Goal: Contribute content: Add original content to the website for others to see

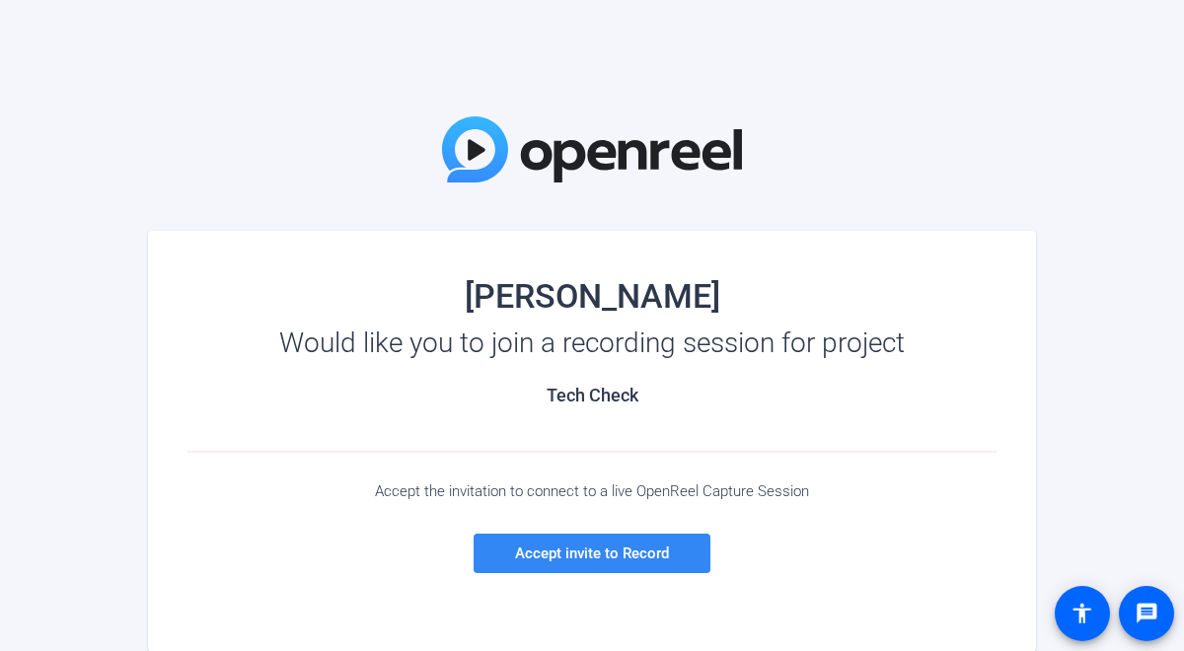
click at [553, 558] on span "Accept invite to Record" at bounding box center [592, 554] width 154 height 18
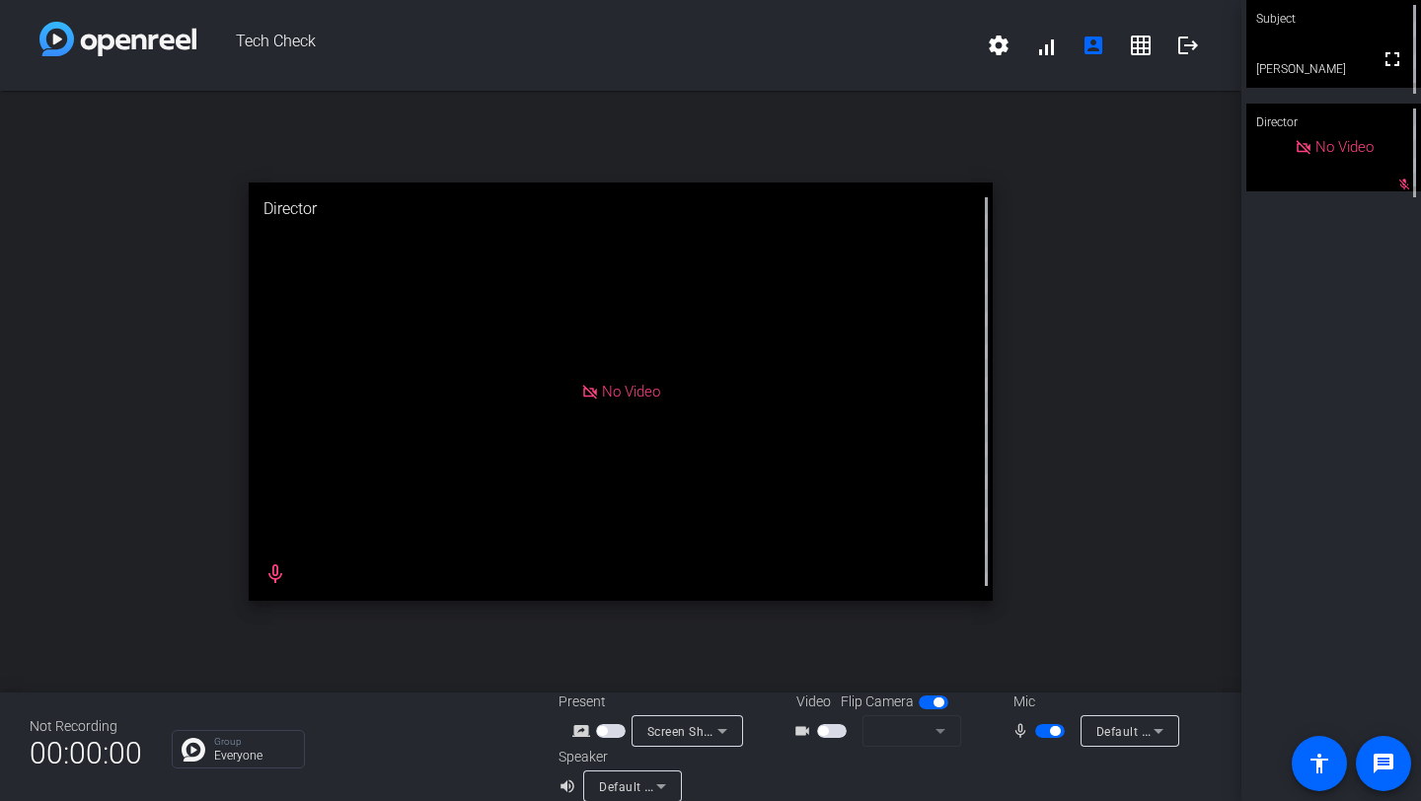
click at [829, 650] on span "button" at bounding box center [832, 731] width 30 height 14
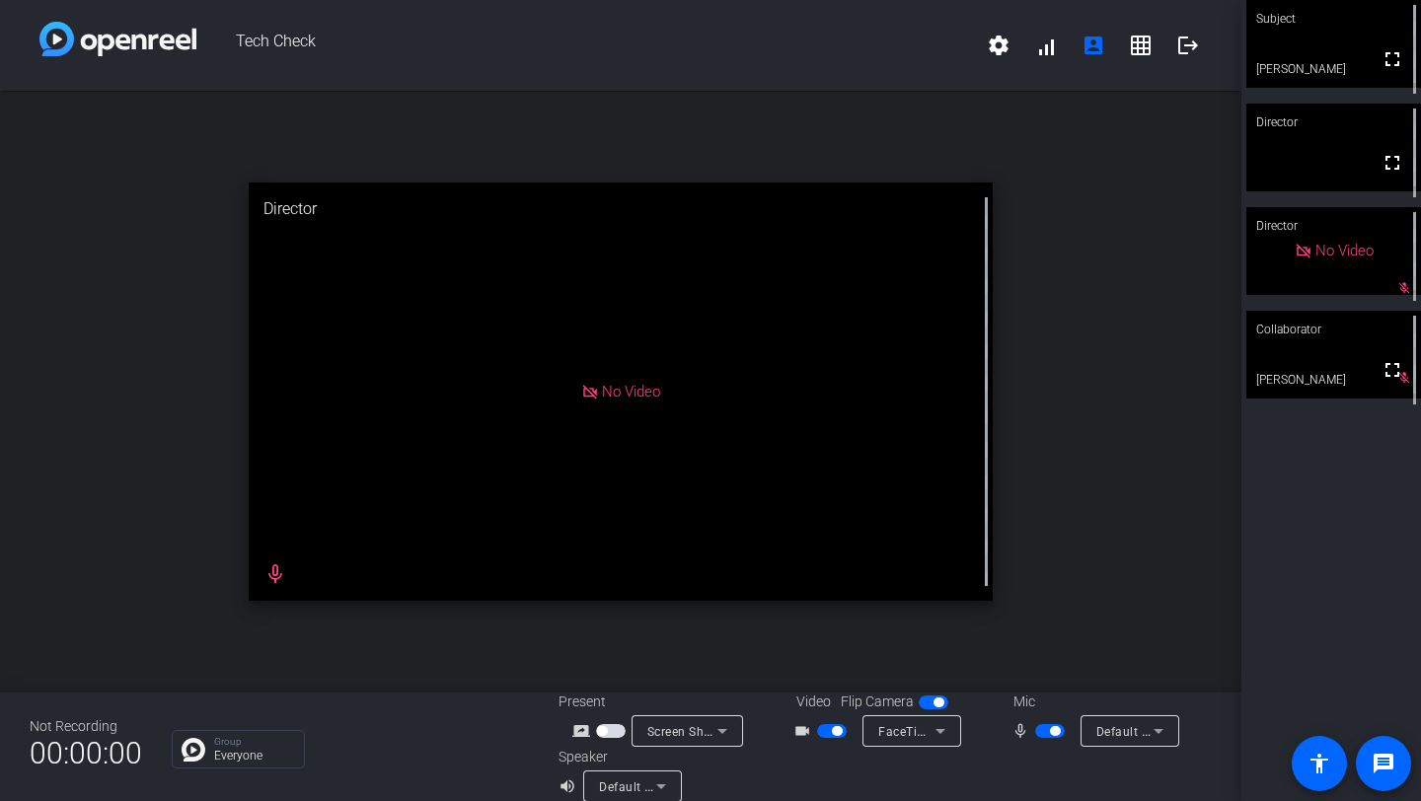
click at [608, 650] on span "button" at bounding box center [611, 731] width 30 height 14
click at [728, 650] on icon at bounding box center [722, 731] width 24 height 24
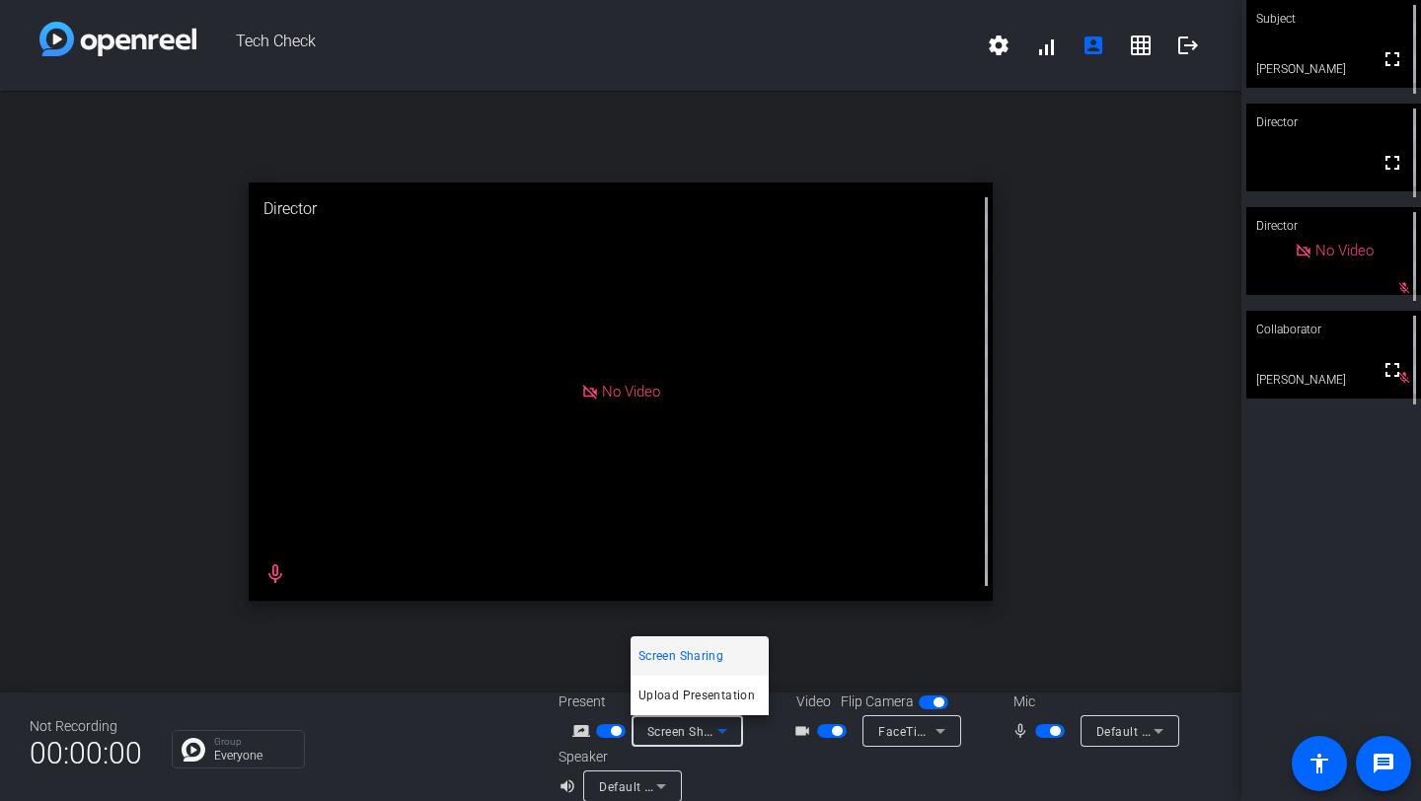
click at [55, 350] on div at bounding box center [710, 400] width 1421 height 801
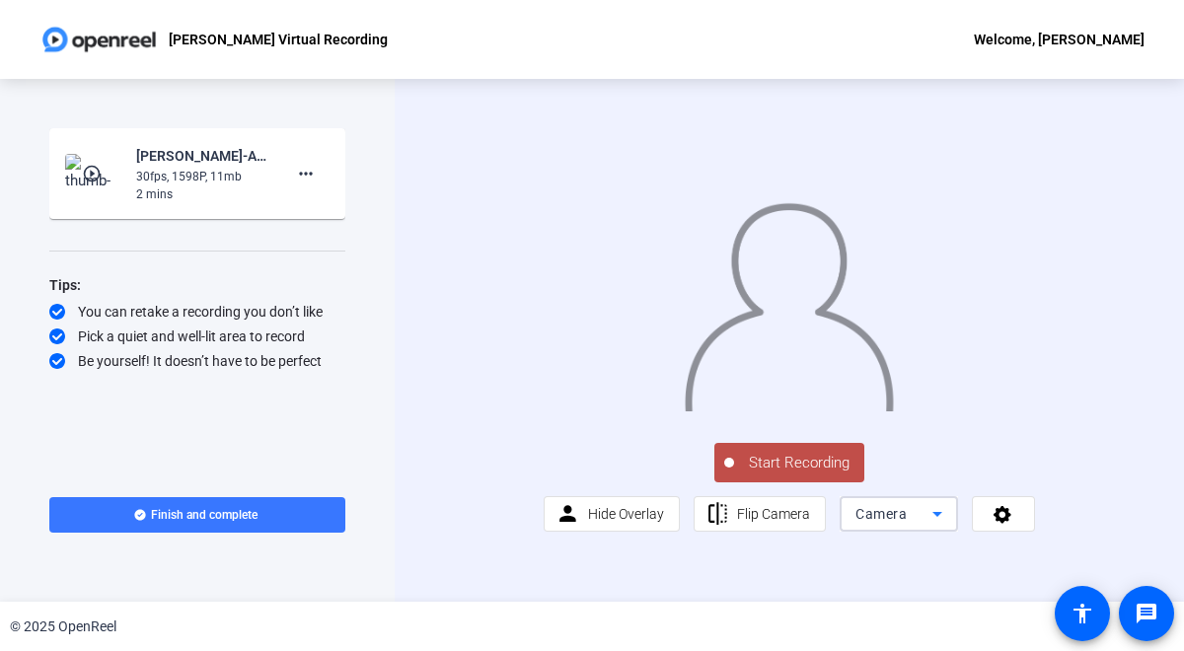
click at [937, 517] on icon at bounding box center [937, 514] width 10 height 5
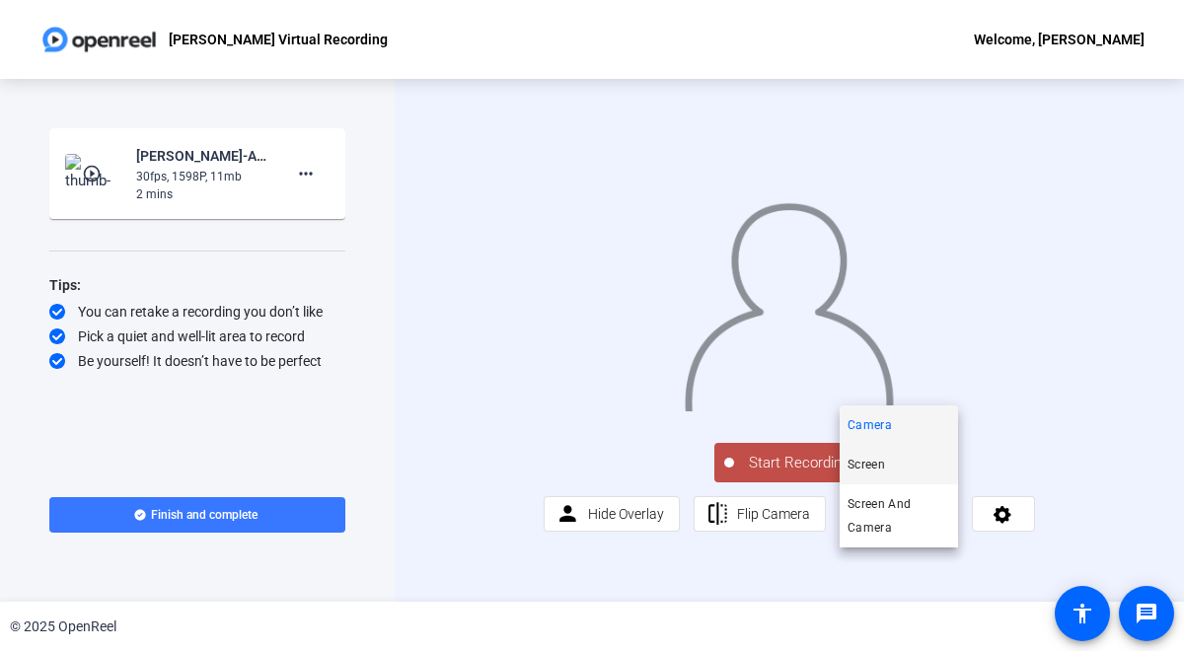
click at [906, 461] on mat-option "Screen" at bounding box center [899, 464] width 118 height 39
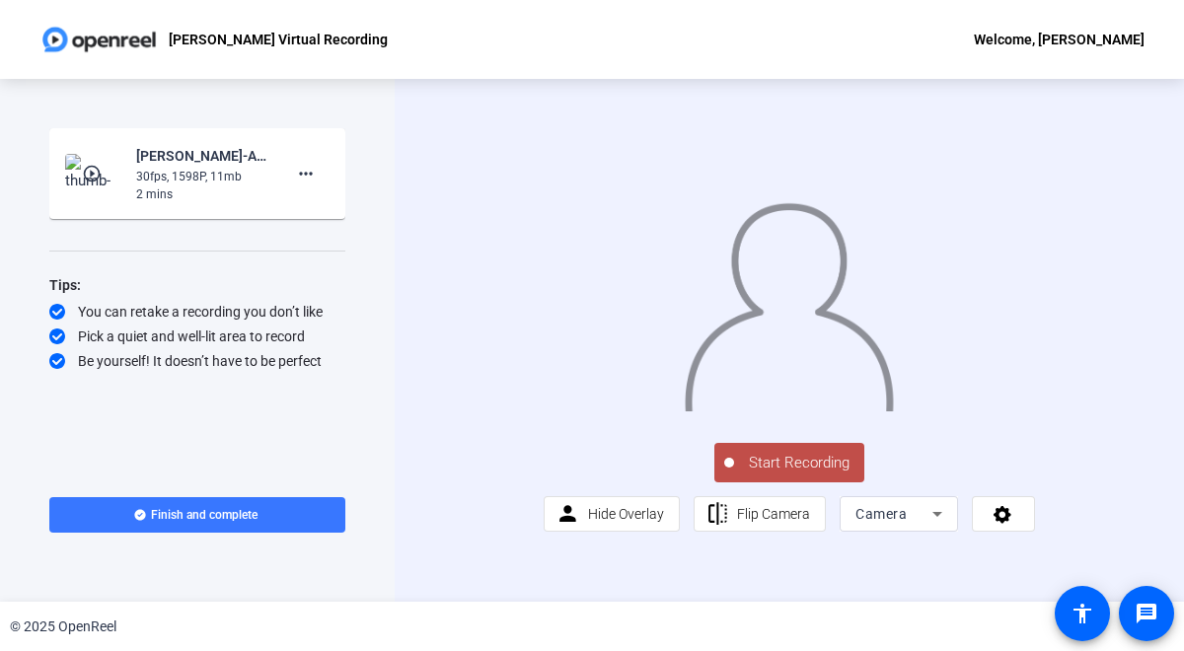
click at [932, 526] on icon at bounding box center [938, 514] width 24 height 24
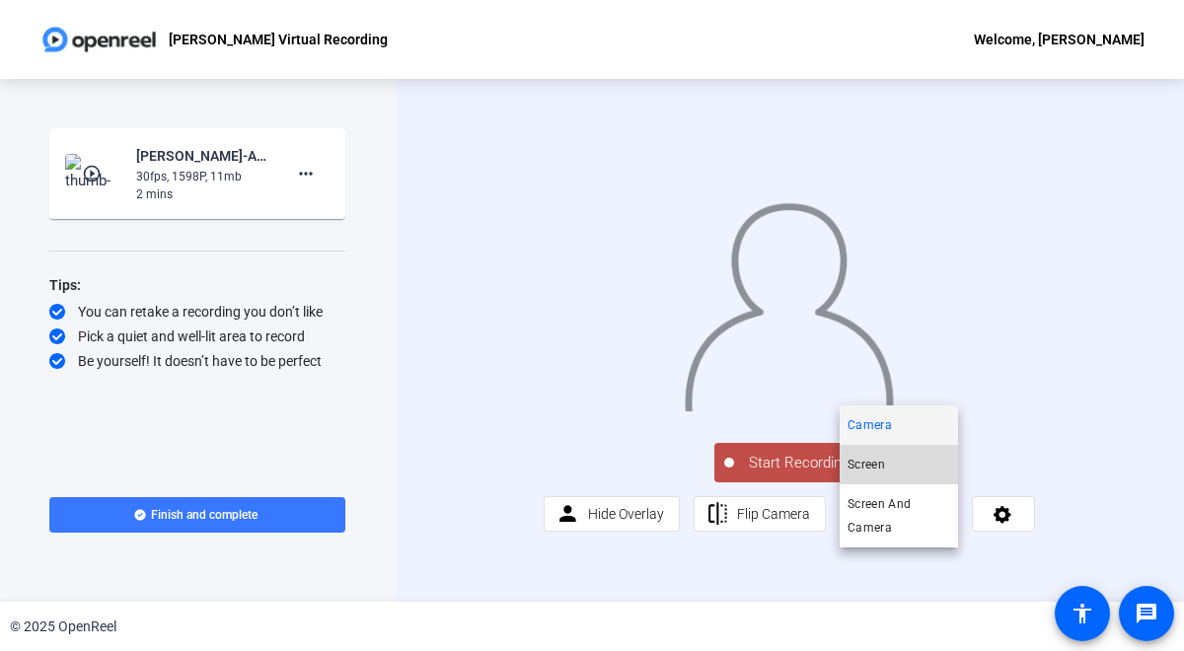
click at [916, 456] on mat-option "Screen" at bounding box center [899, 464] width 118 height 39
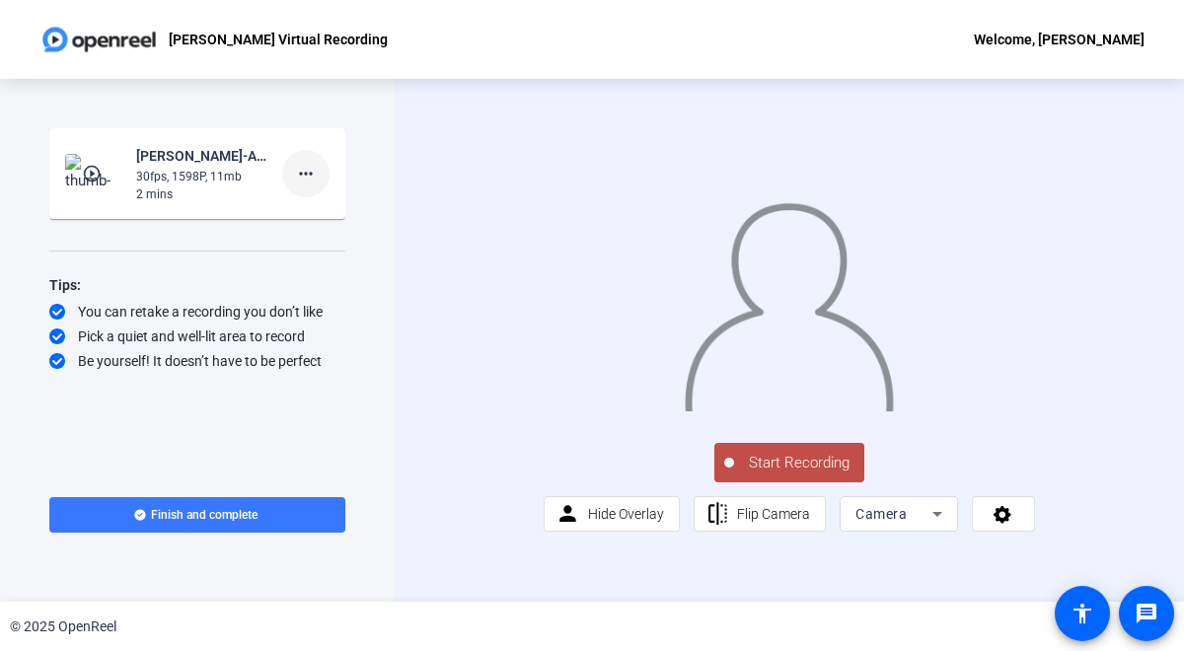
click at [304, 171] on mat-icon "more_horiz" at bounding box center [306, 174] width 24 height 24
click at [312, 209] on span "Delete clip" at bounding box center [337, 215] width 79 height 24
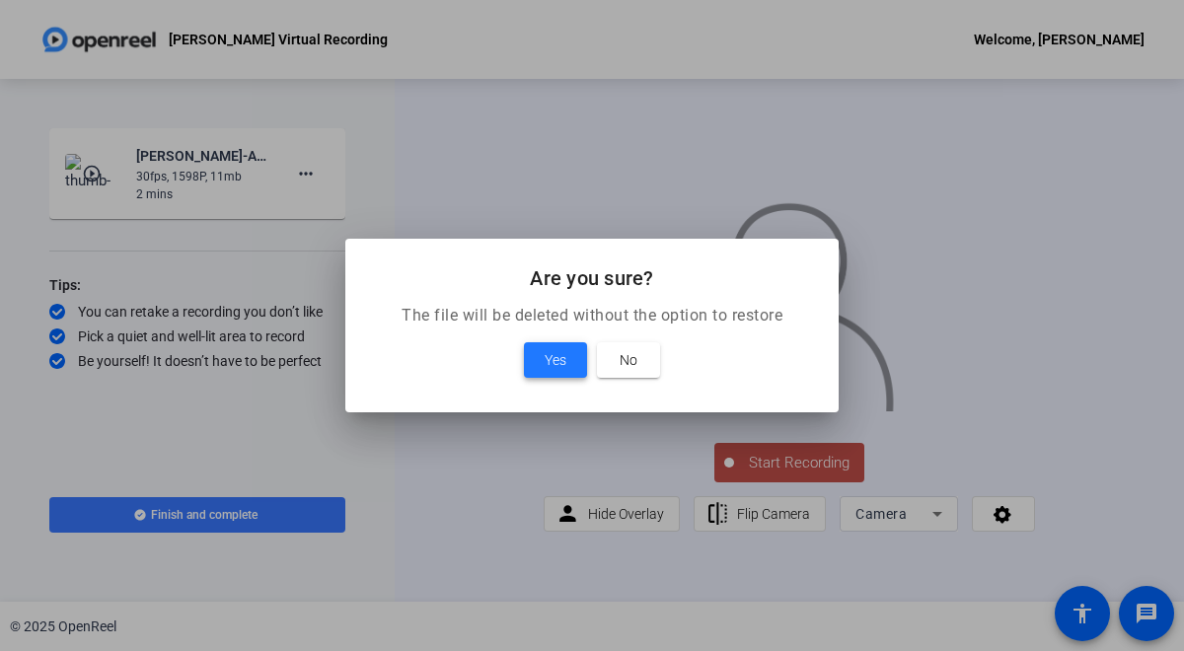
click at [546, 359] on span "Yes" at bounding box center [556, 360] width 22 height 24
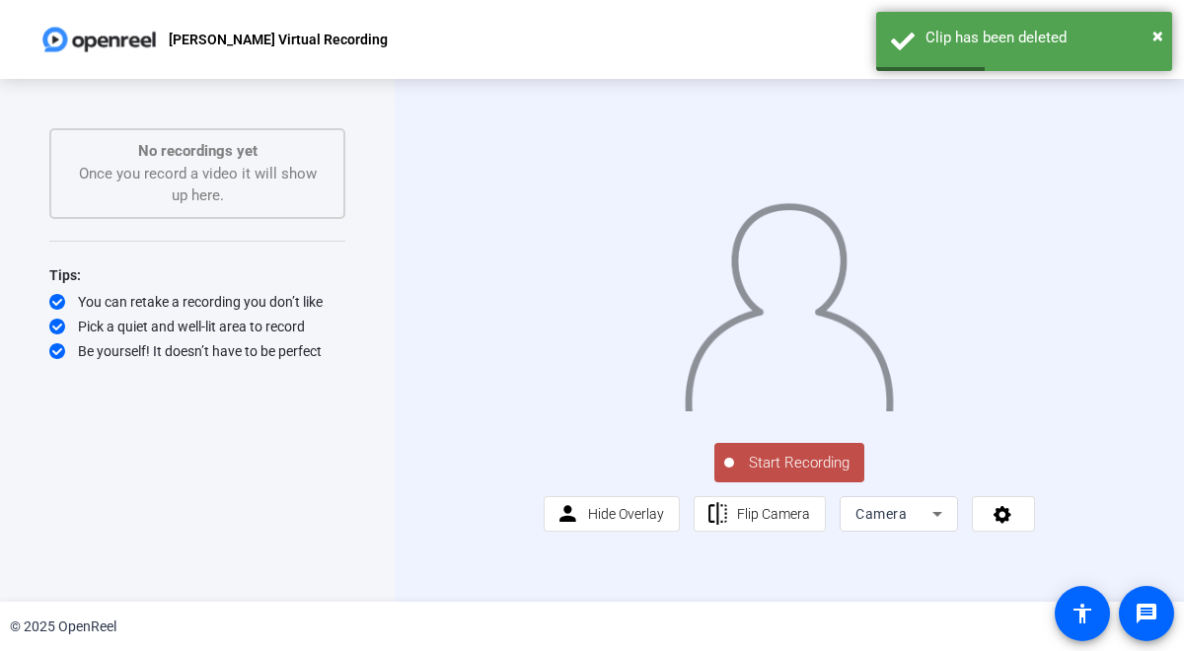
click at [936, 517] on icon at bounding box center [937, 514] width 10 height 5
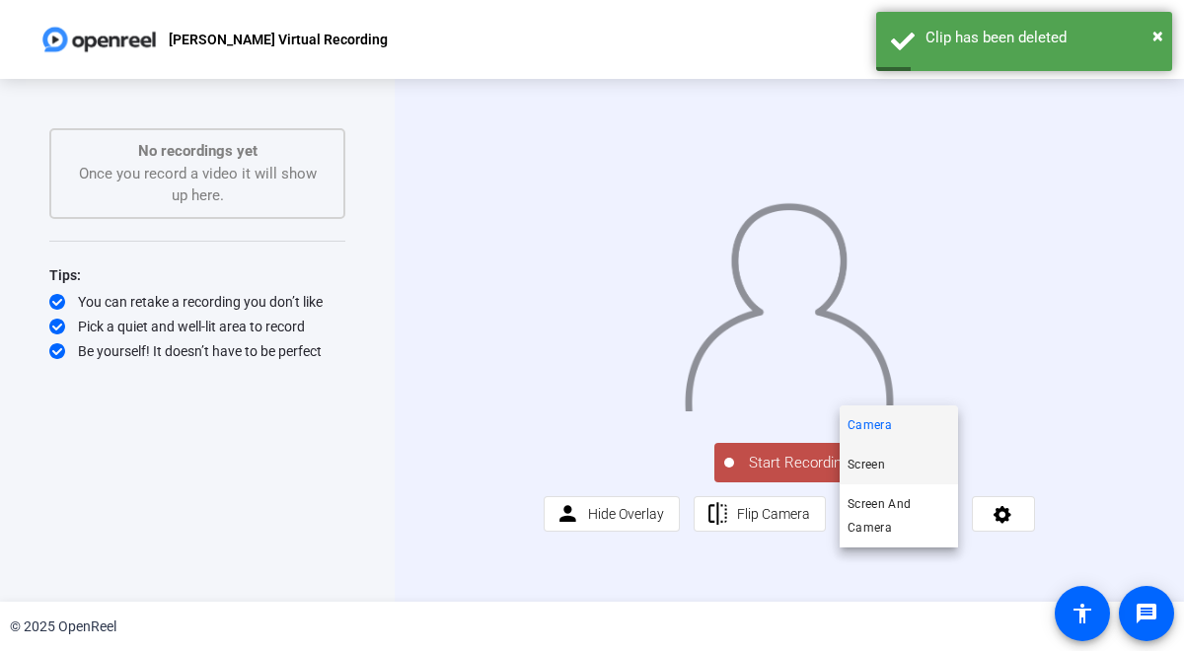
click at [893, 465] on mat-option "Screen" at bounding box center [899, 464] width 118 height 39
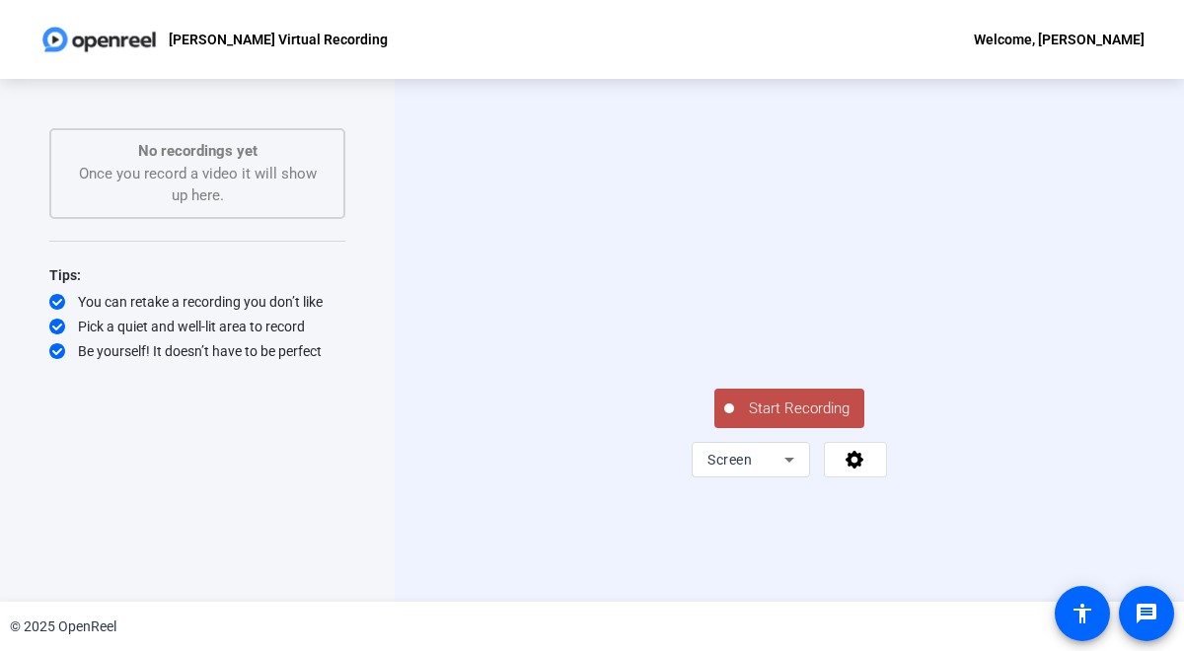
click at [765, 420] on span "Start Recording" at bounding box center [799, 409] width 130 height 23
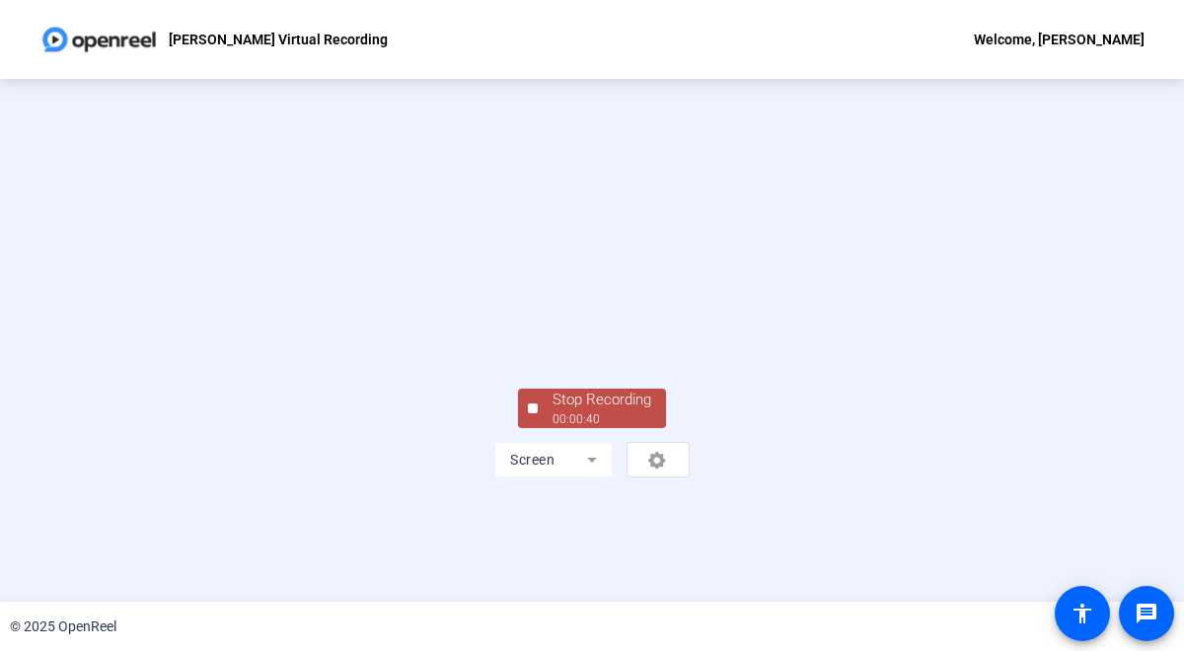
click at [597, 411] on div "Stop Recording" at bounding box center [602, 400] width 99 height 23
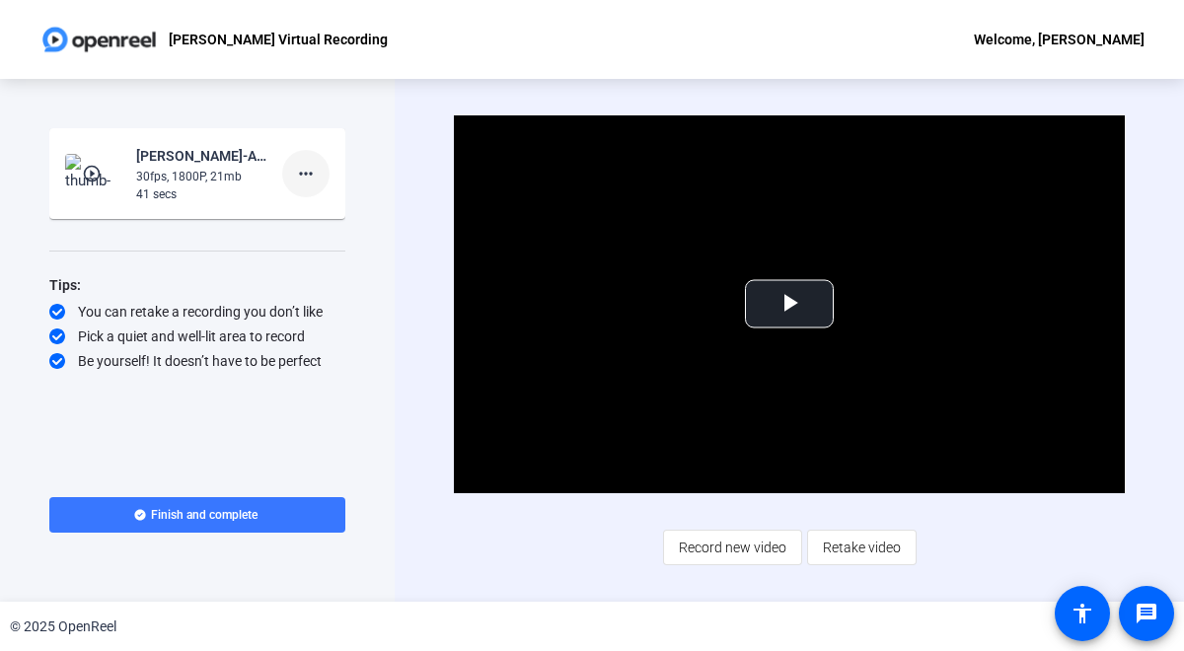
click at [305, 171] on mat-icon "more_horiz" at bounding box center [306, 174] width 24 height 24
click at [169, 169] on div at bounding box center [592, 325] width 1184 height 651
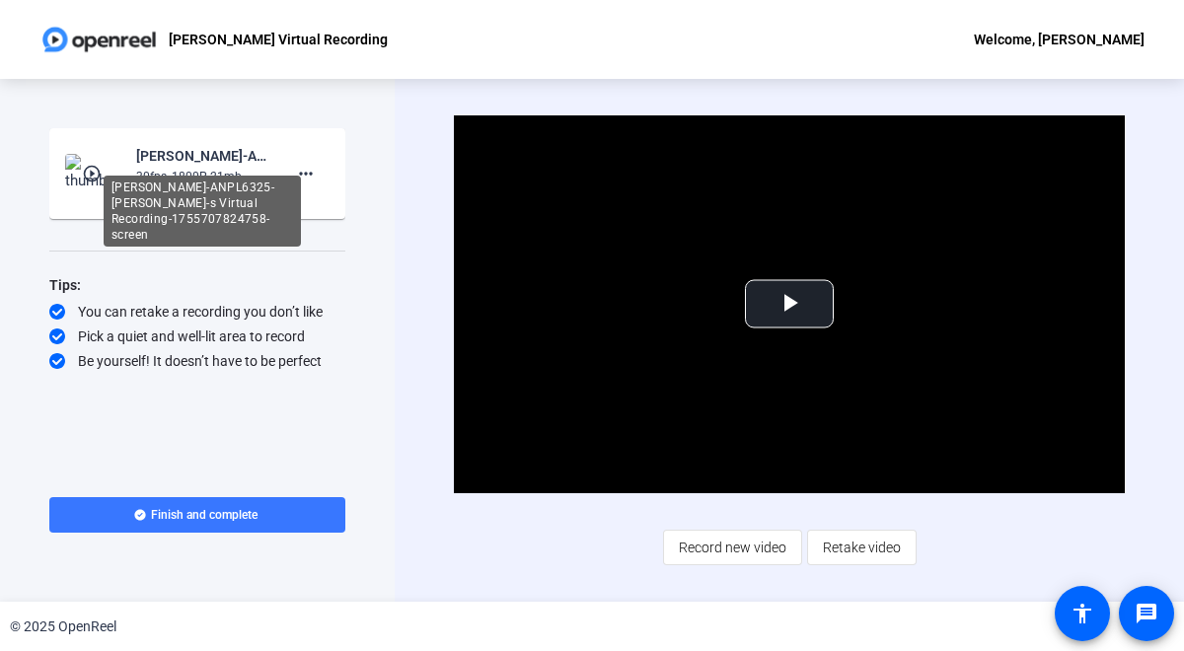
click at [170, 153] on div "Kim Lance-ANPL6325-Kim-s Virtual Recording-1755707824758-screen" at bounding box center [202, 156] width 132 height 24
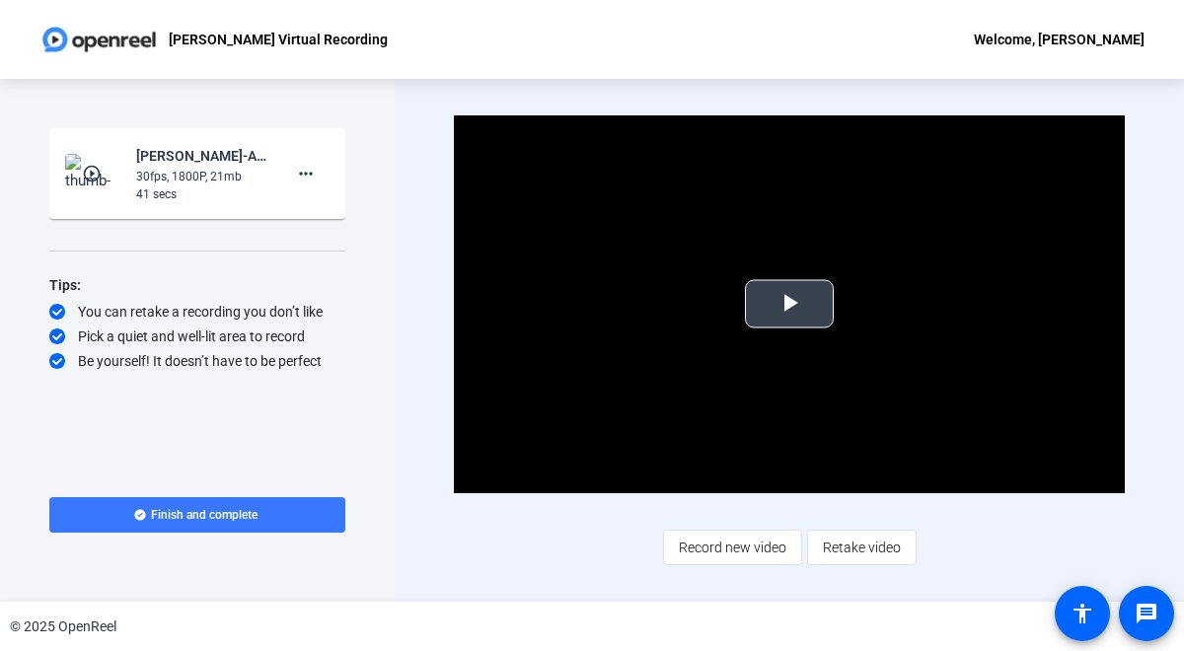
click at [789, 304] on span "Video Player" at bounding box center [789, 304] width 0 height 0
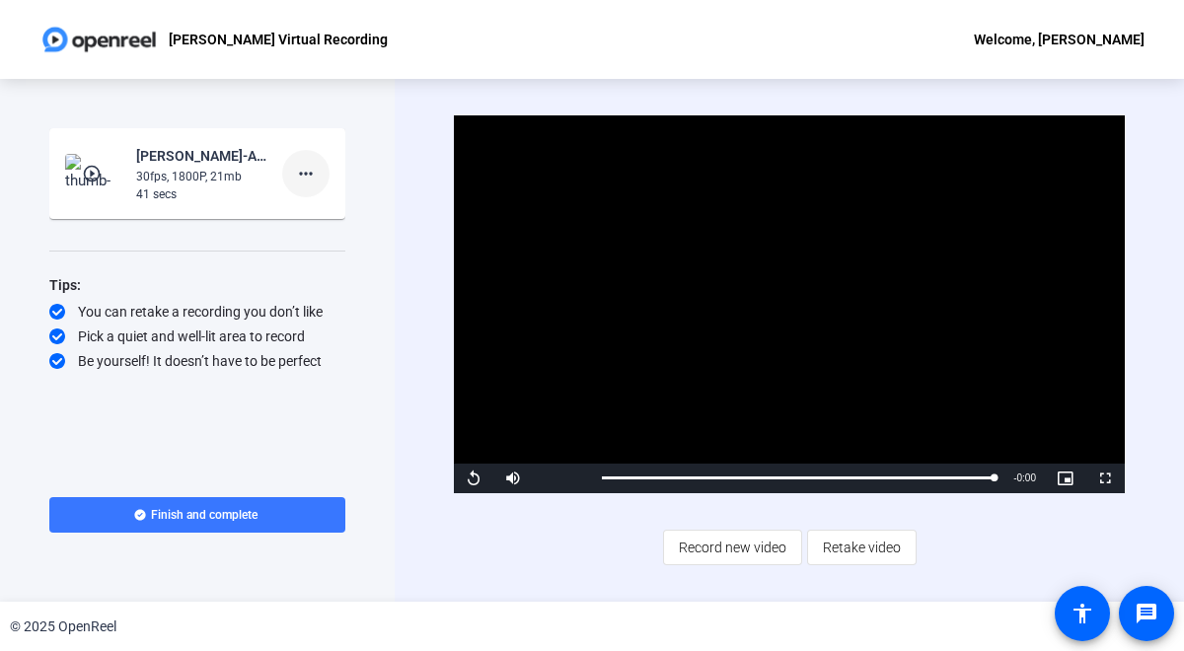
click at [312, 172] on mat-icon "more_horiz" at bounding box center [306, 174] width 24 height 24
click at [313, 212] on span "Delete clip" at bounding box center [337, 215] width 79 height 24
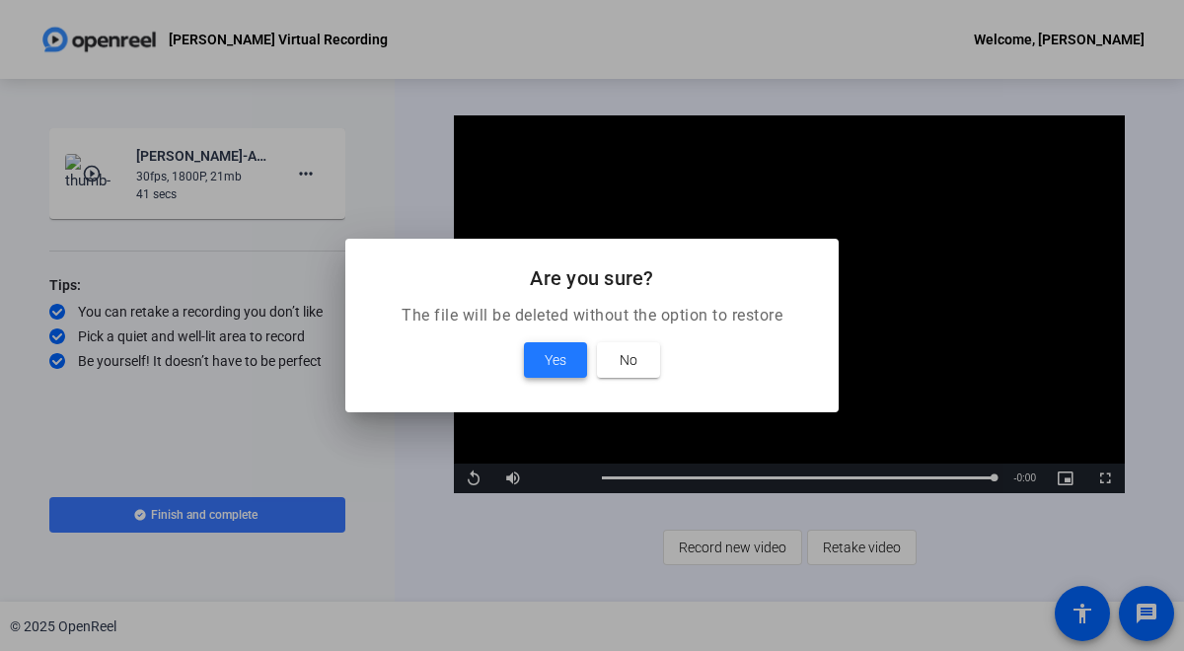
click at [560, 363] on span "Yes" at bounding box center [556, 360] width 22 height 24
